Goal: Use online tool/utility: Utilize a website feature to perform a specific function

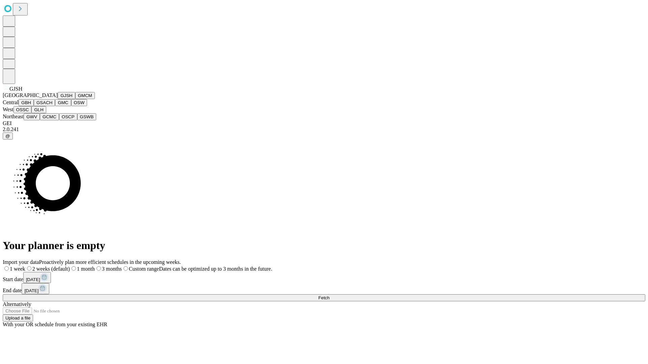
click at [58, 99] on button "GJSH" at bounding box center [67, 95] width 18 height 7
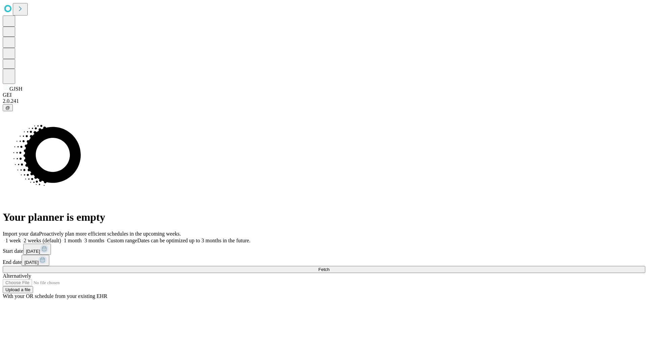
click at [21, 238] on label "1 week" at bounding box center [12, 241] width 18 height 6
click at [329, 267] on span "Fetch" at bounding box center [323, 269] width 11 height 5
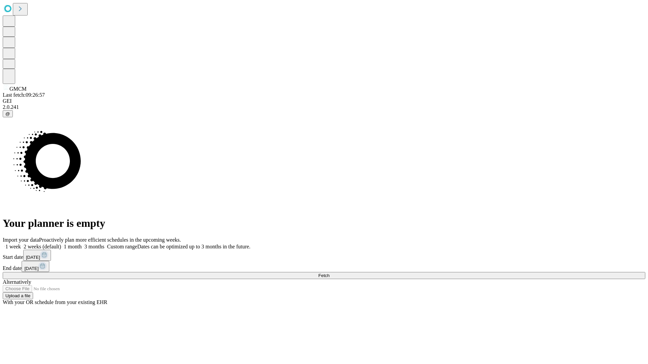
click at [21, 244] on label "1 week" at bounding box center [12, 247] width 18 height 6
click at [329, 273] on span "Fetch" at bounding box center [323, 275] width 11 height 5
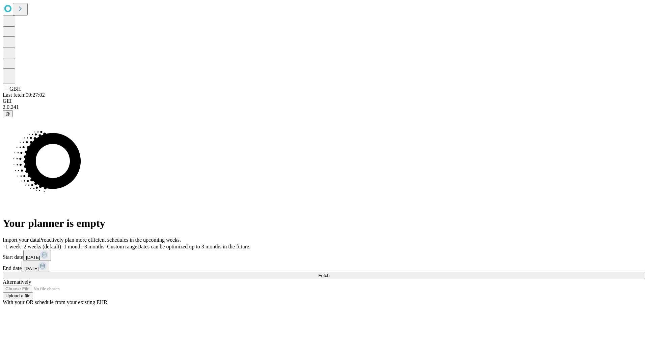
click at [329, 273] on span "Fetch" at bounding box center [323, 275] width 11 height 5
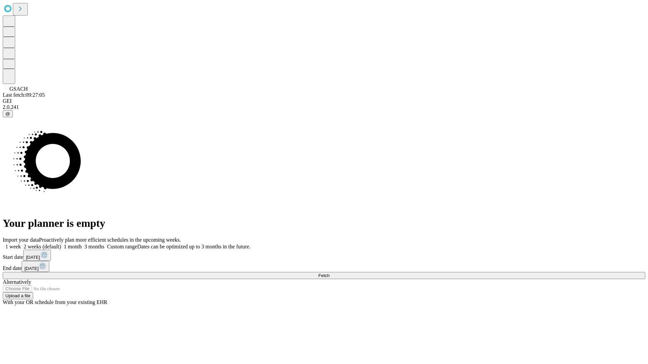
click at [21, 244] on label "1 week" at bounding box center [12, 247] width 18 height 6
click at [329, 273] on span "Fetch" at bounding box center [323, 275] width 11 height 5
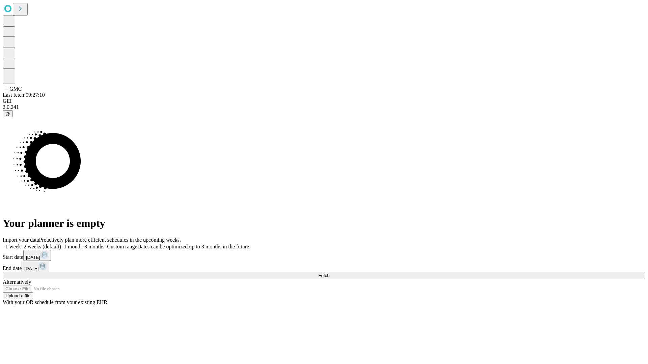
click at [21, 244] on label "1 week" at bounding box center [12, 247] width 18 height 6
click at [329, 273] on span "Fetch" at bounding box center [323, 275] width 11 height 5
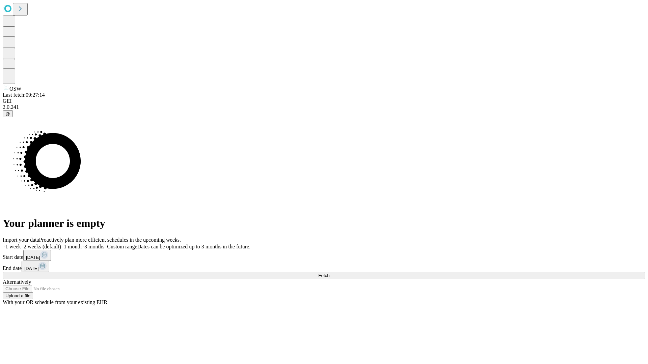
click at [21, 244] on label "1 week" at bounding box center [12, 247] width 18 height 6
click at [329, 273] on span "Fetch" at bounding box center [323, 275] width 11 height 5
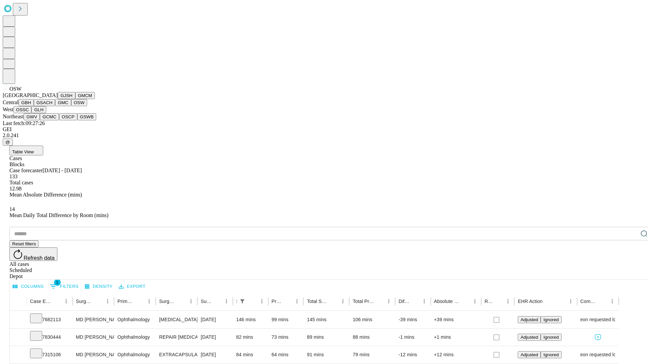
click at [32, 113] on button "OSSC" at bounding box center [22, 109] width 18 height 7
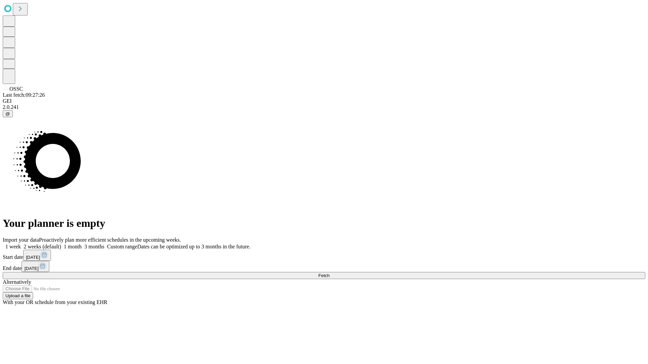
click at [21, 244] on label "1 week" at bounding box center [12, 247] width 18 height 6
click at [329, 273] on span "Fetch" at bounding box center [323, 275] width 11 height 5
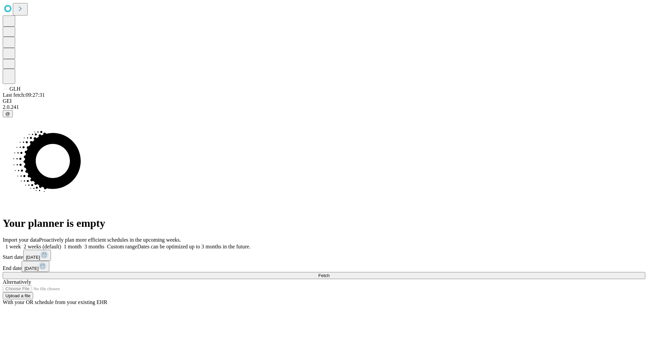
click at [21, 244] on label "1 week" at bounding box center [12, 247] width 18 height 6
click at [329, 273] on span "Fetch" at bounding box center [323, 275] width 11 height 5
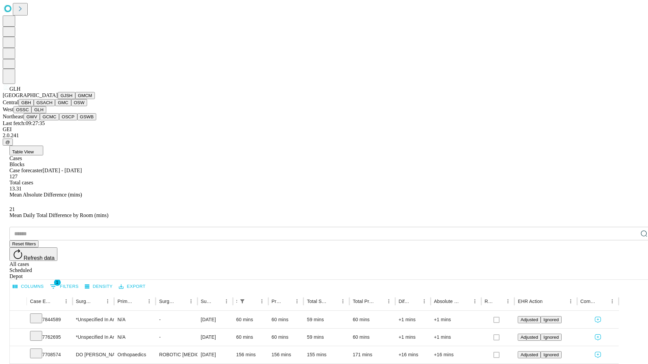
click at [40, 120] on button "GWV" at bounding box center [32, 116] width 16 height 7
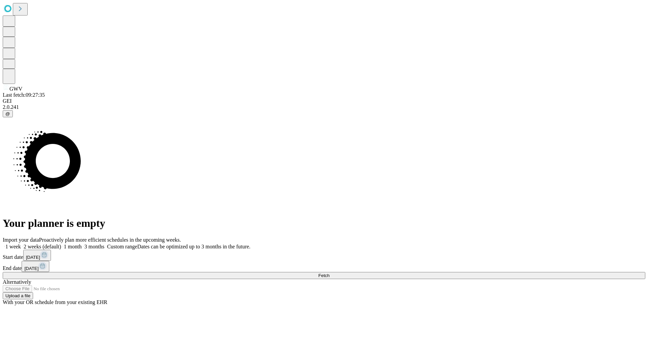
click at [329, 273] on span "Fetch" at bounding box center [323, 275] width 11 height 5
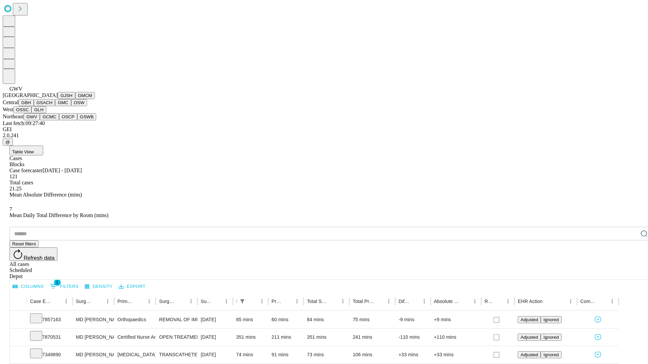
click at [52, 120] on button "GCMC" at bounding box center [49, 116] width 19 height 7
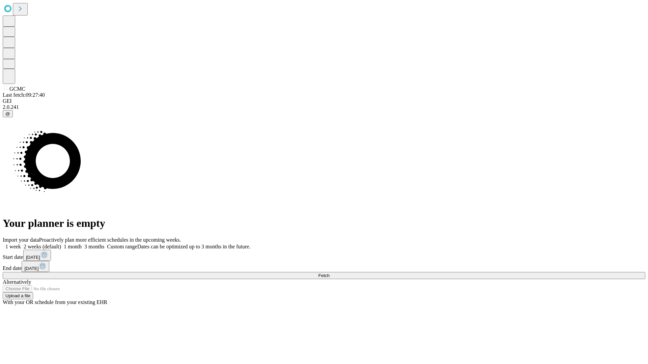
click at [21, 244] on label "1 week" at bounding box center [12, 247] width 18 height 6
click at [329, 273] on span "Fetch" at bounding box center [323, 275] width 11 height 5
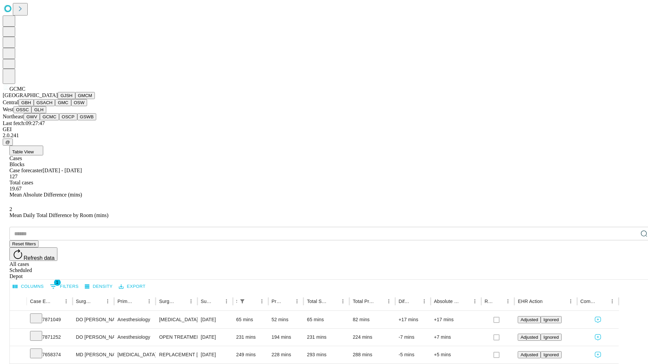
click at [59, 120] on button "OSCP" at bounding box center [68, 116] width 18 height 7
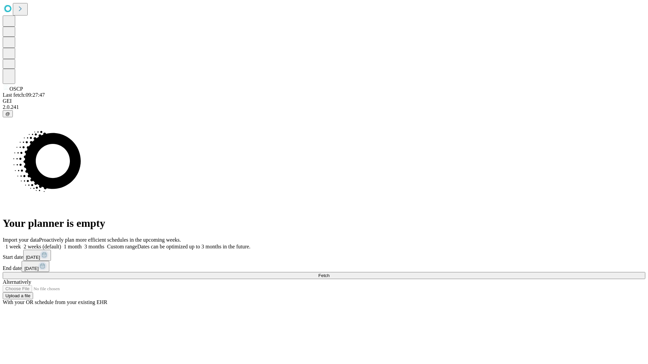
click at [21, 244] on label "1 week" at bounding box center [12, 247] width 18 height 6
click at [329, 273] on span "Fetch" at bounding box center [323, 275] width 11 height 5
